Goal: Task Accomplishment & Management: Use online tool/utility

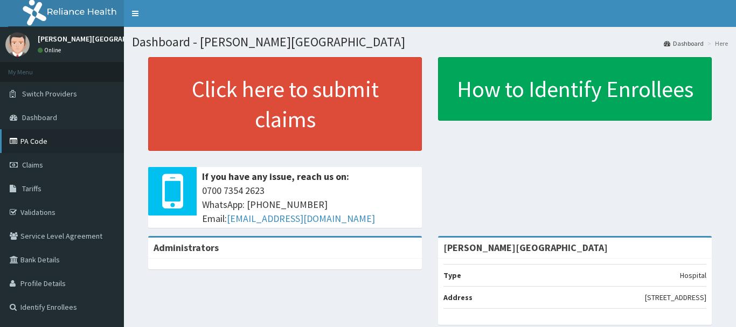
click at [54, 143] on link "PA Code" at bounding box center [62, 141] width 124 height 24
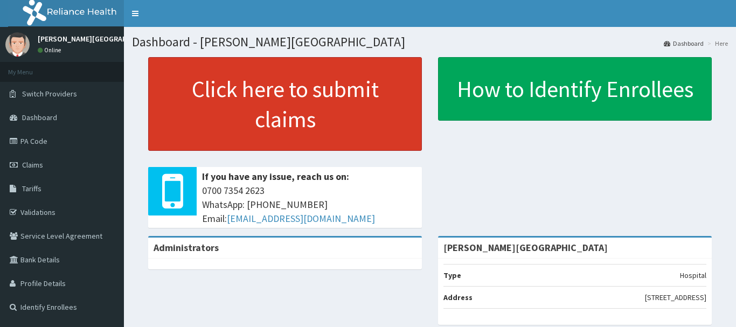
click at [365, 145] on link "Click here to submit claims" at bounding box center [285, 104] width 274 height 94
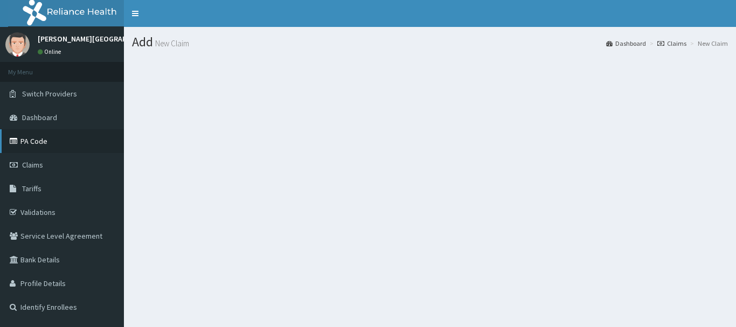
click at [36, 141] on link "PA Code" at bounding box center [62, 141] width 124 height 24
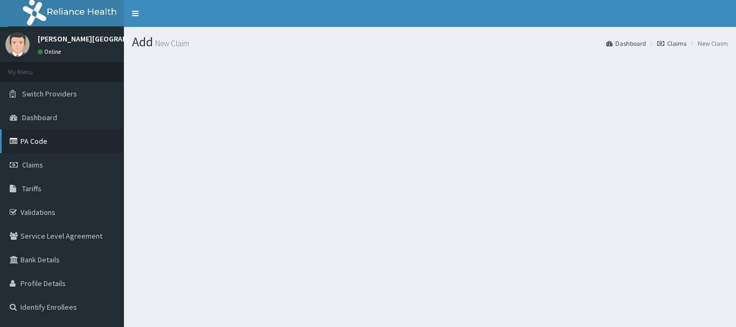
click at [36, 141] on link "PA Code" at bounding box center [62, 141] width 124 height 24
